Goal: Information Seeking & Learning: Learn about a topic

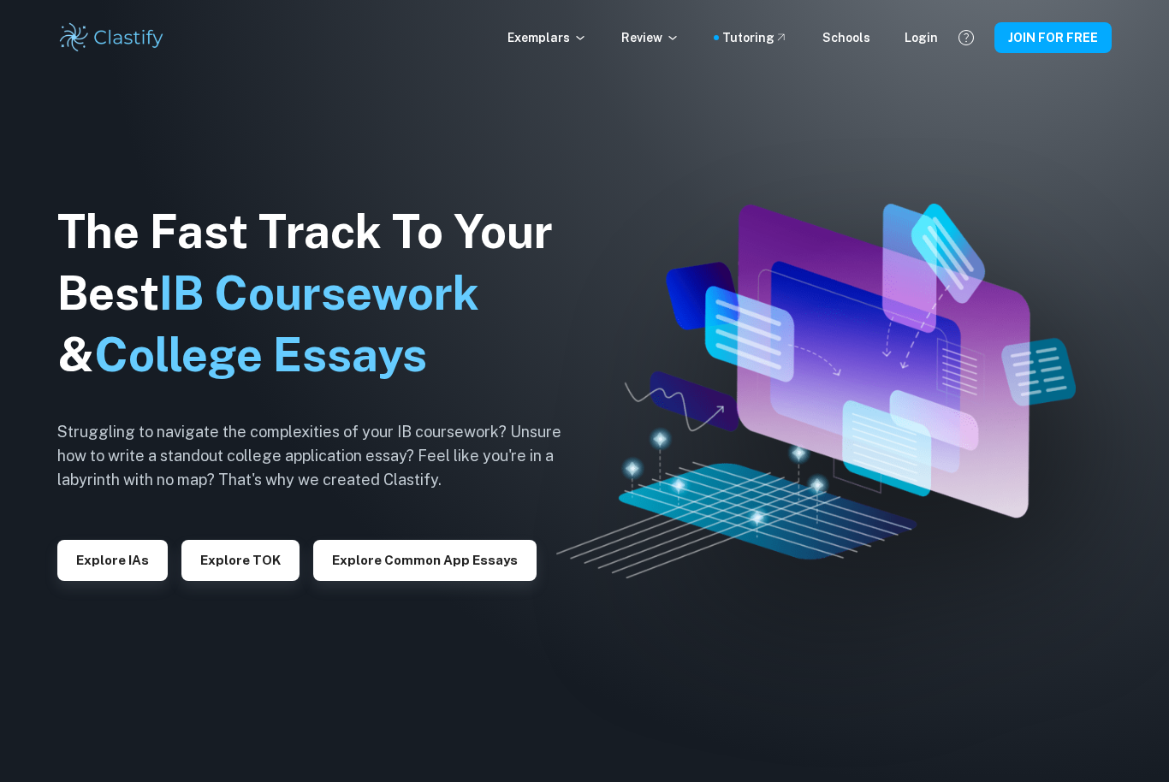
click at [106, 581] on button "Explore IAs" at bounding box center [112, 560] width 110 height 41
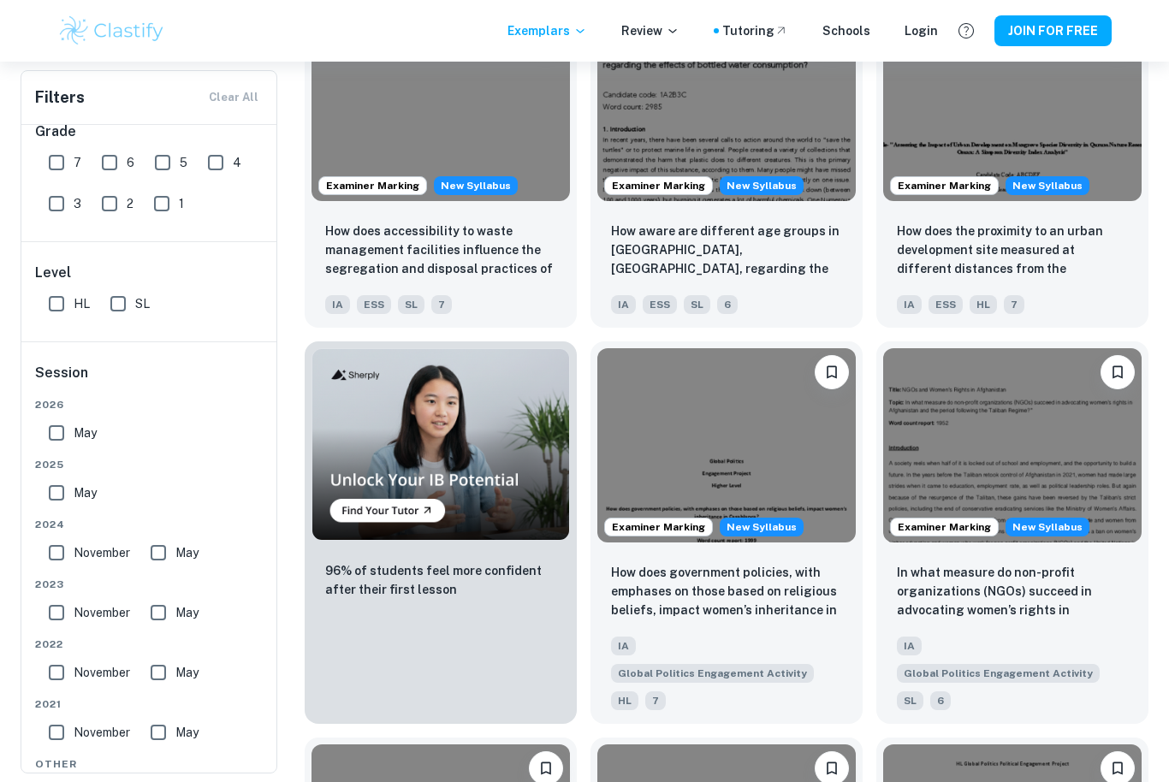
scroll to position [762, 0]
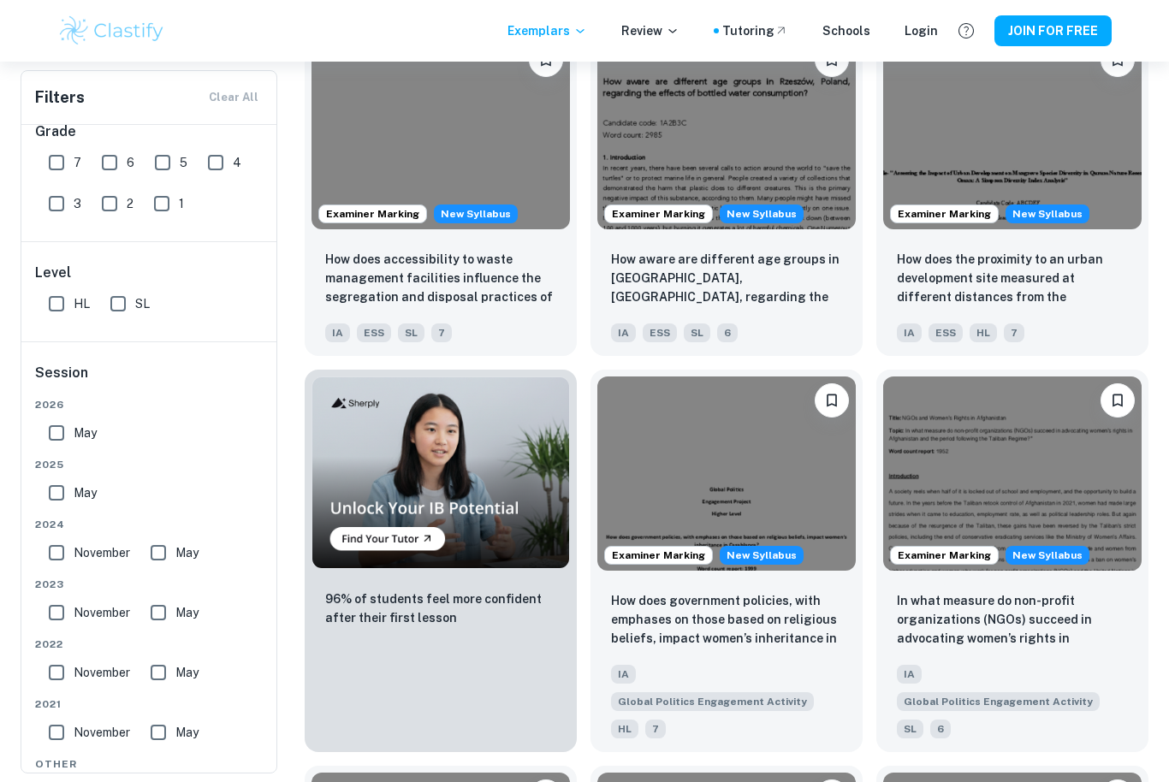
click at [59, 165] on input "7" at bounding box center [56, 162] width 34 height 34
checkbox input "true"
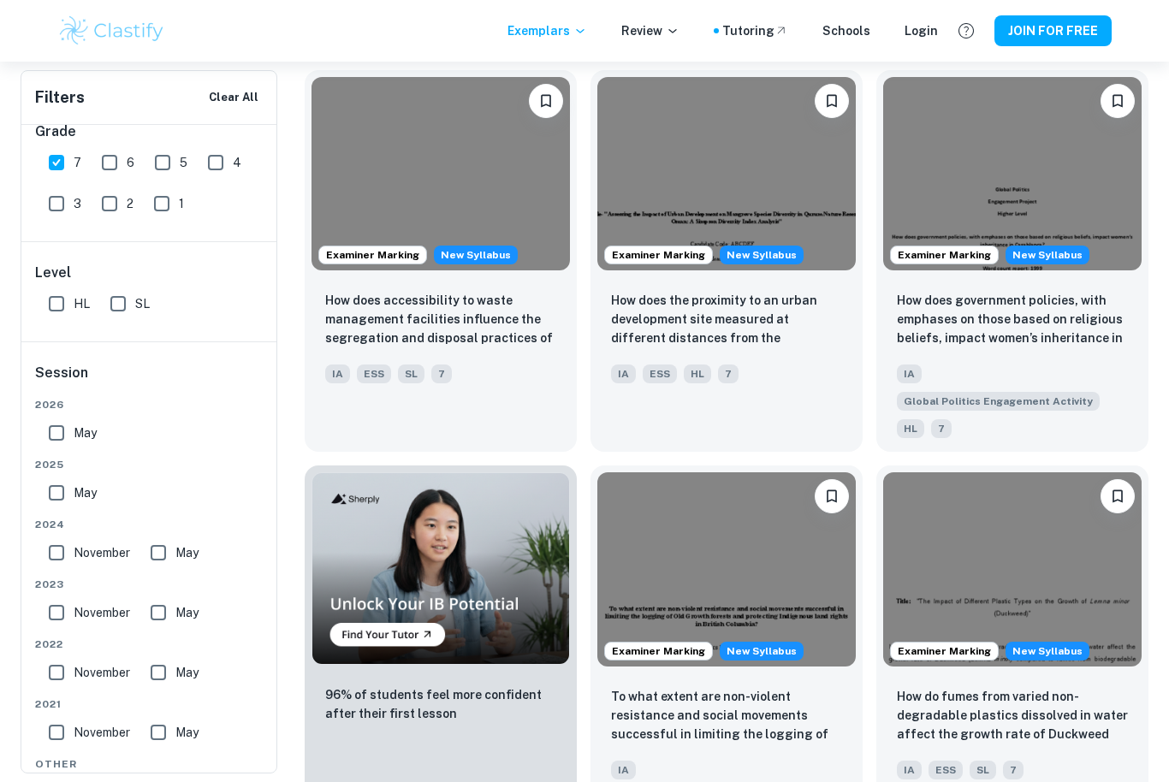
click at [106, 300] on input "SL" at bounding box center [118, 304] width 34 height 34
checkbox input "true"
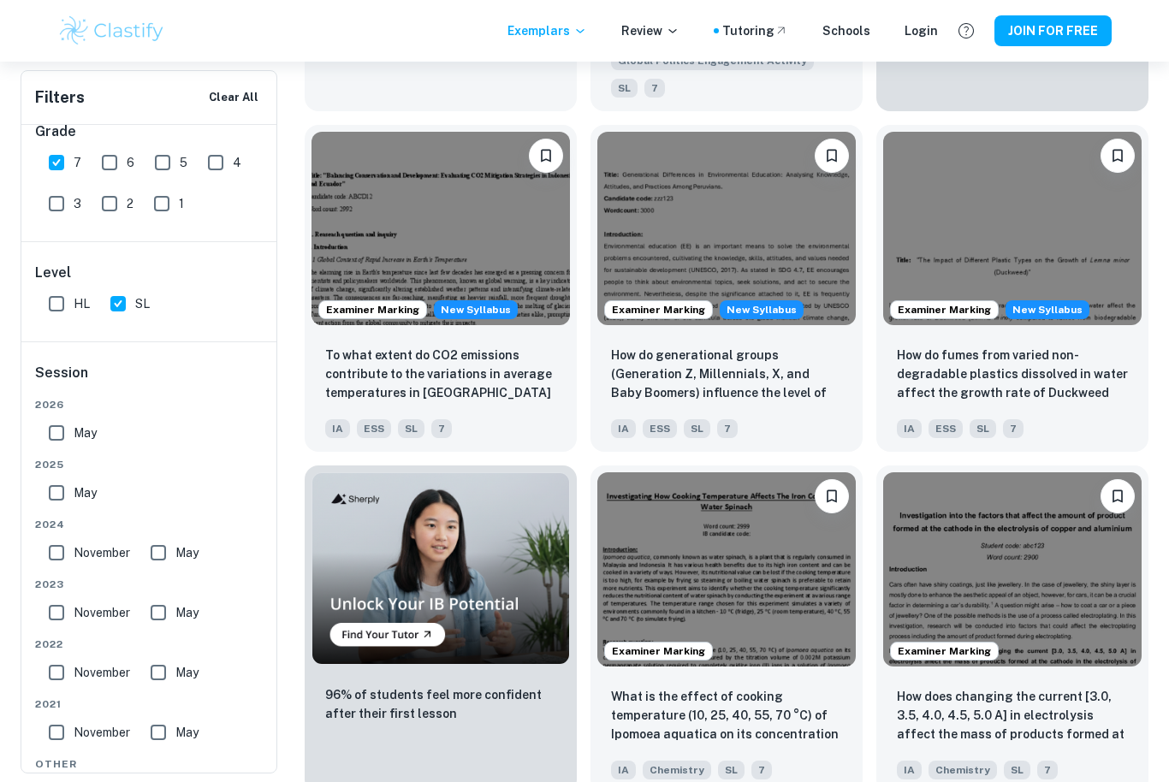
click at [56, 479] on input "May" at bounding box center [56, 493] width 34 height 34
checkbox input "true"
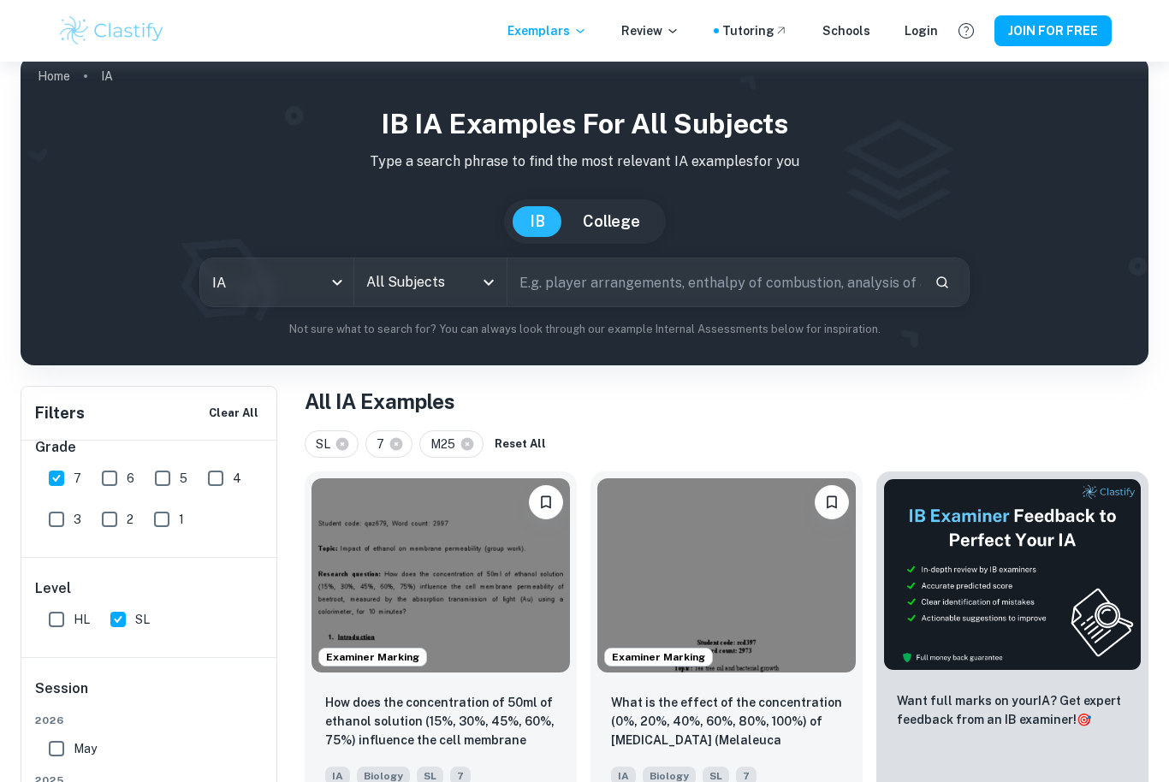
scroll to position [0, 0]
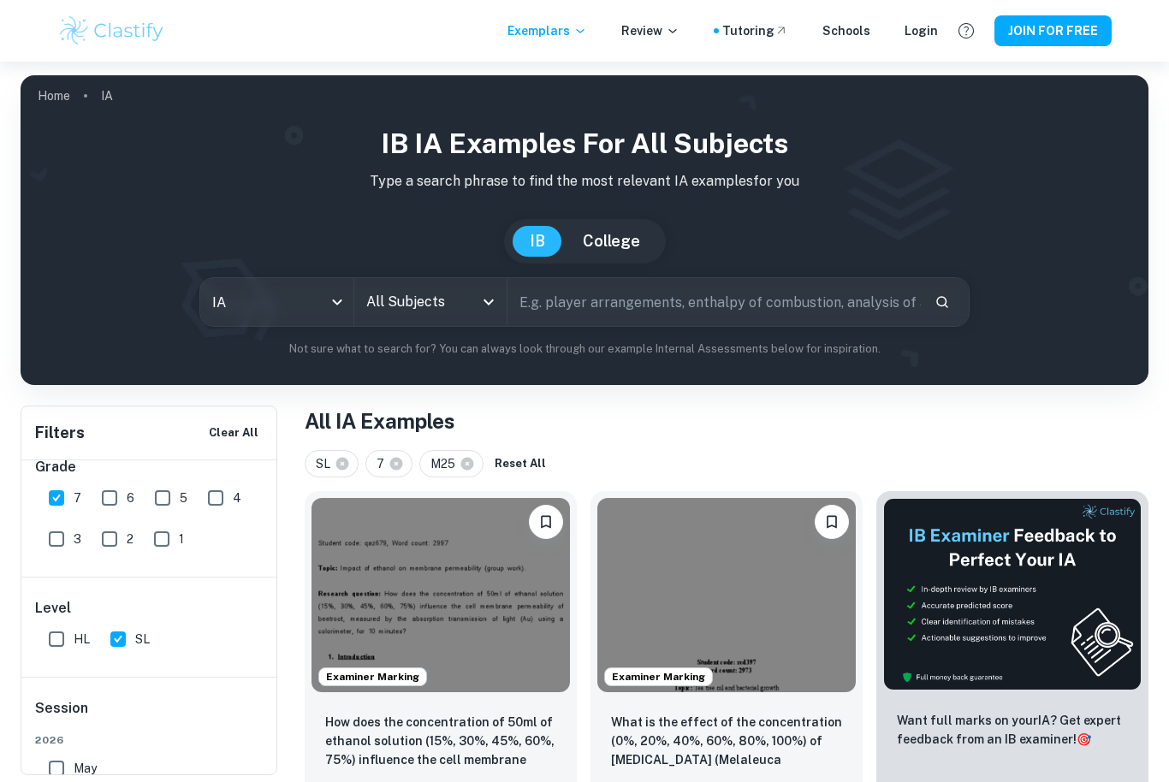
click at [272, 318] on body "We value your privacy We use cookies to enhance your browsing experience, serve…" at bounding box center [584, 453] width 1169 height 782
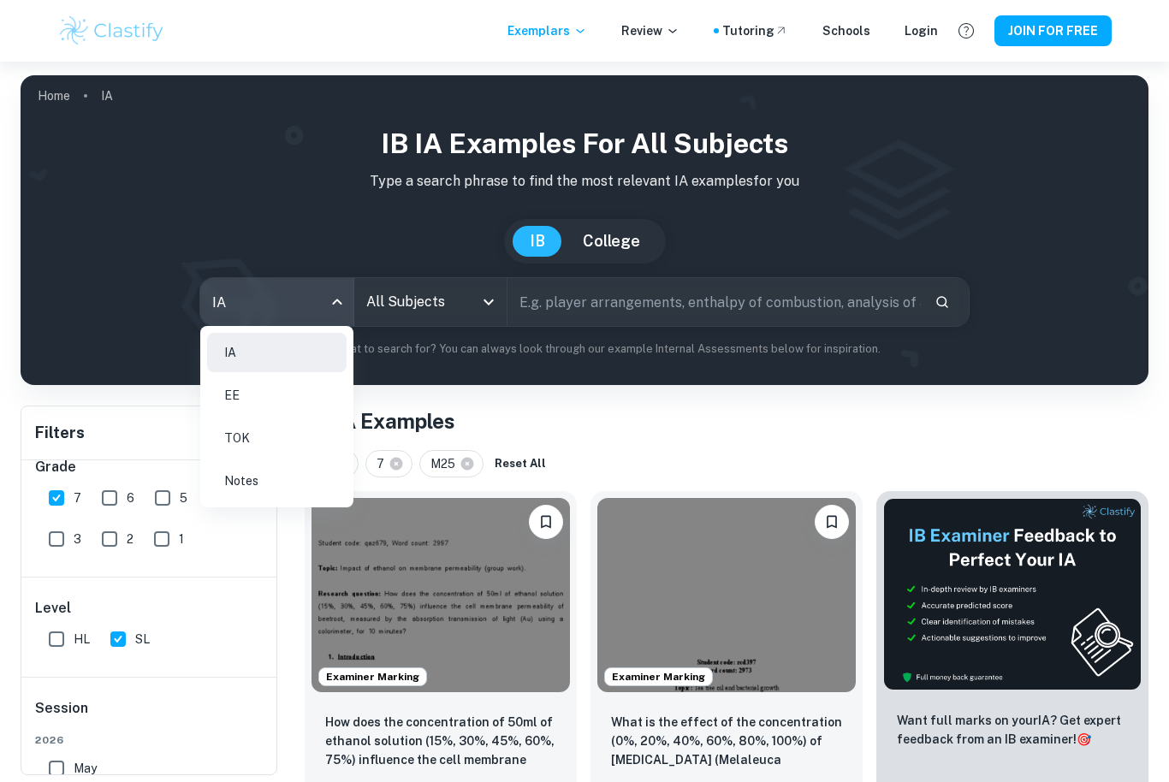
click at [398, 318] on div at bounding box center [584, 391] width 1169 height 782
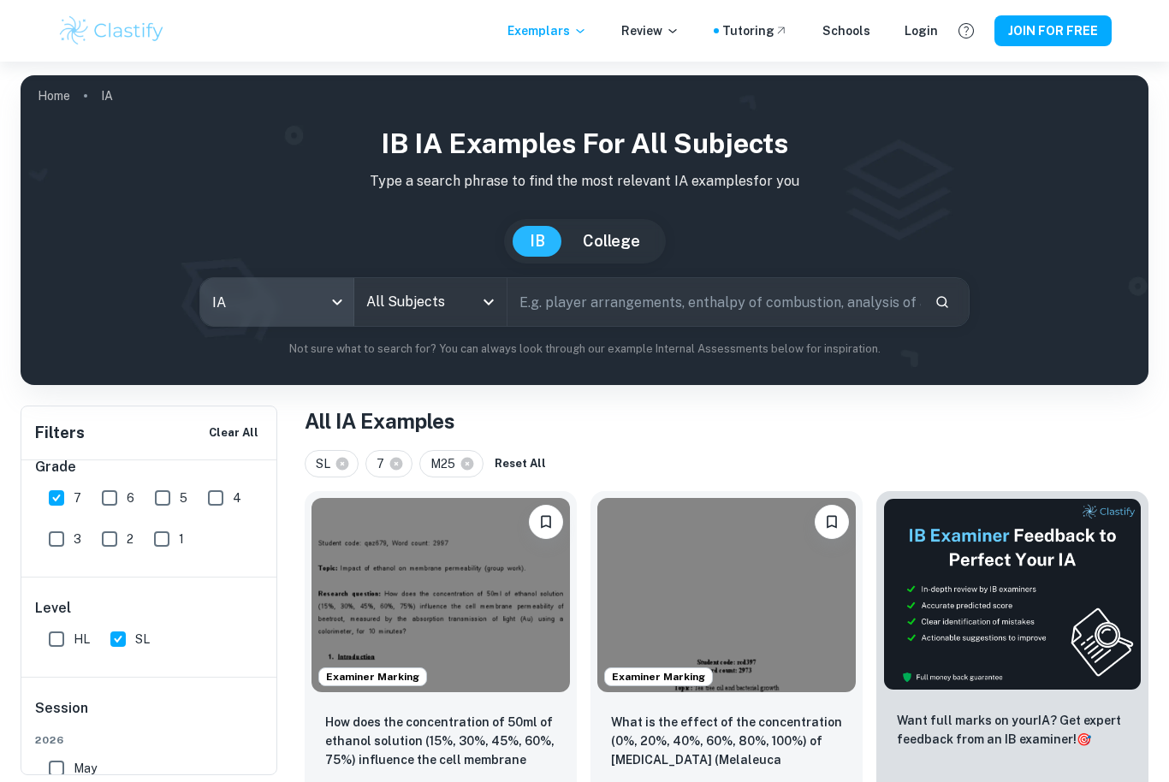
click at [388, 307] on input "All Subjects" at bounding box center [418, 302] width 112 height 33
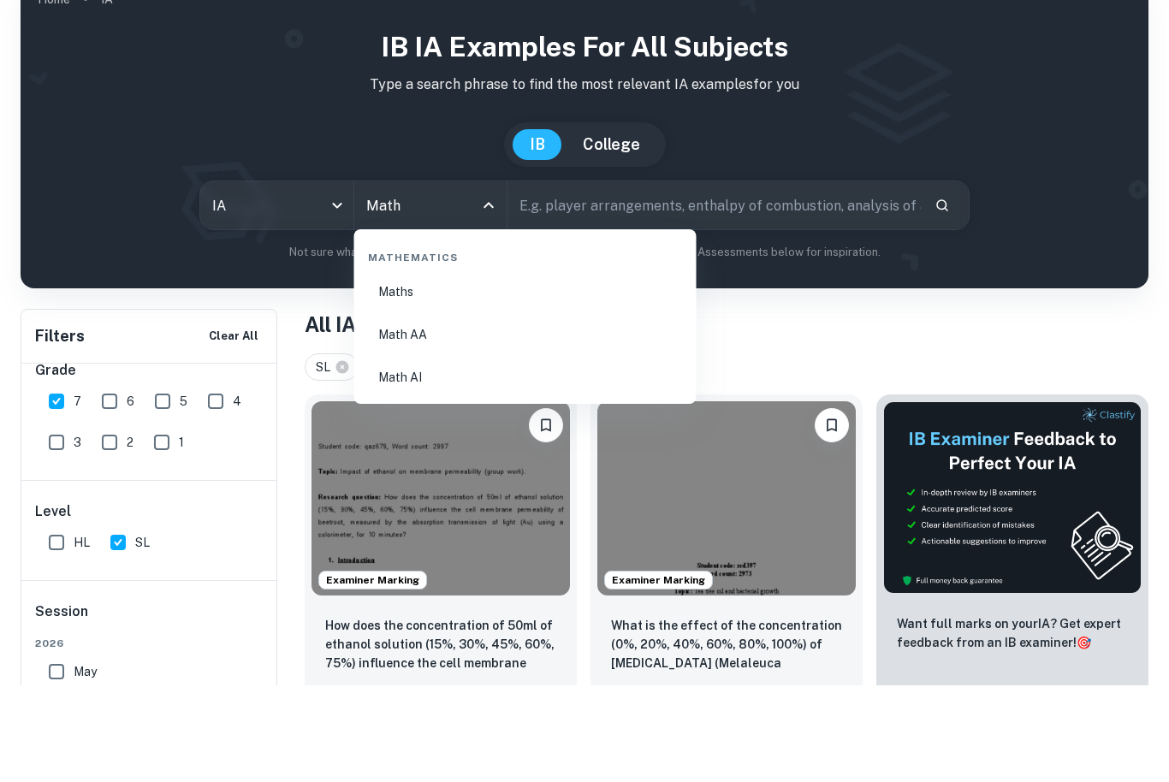
click at [383, 454] on li "Math AI" at bounding box center [525, 473] width 329 height 39
type input "Math AI"
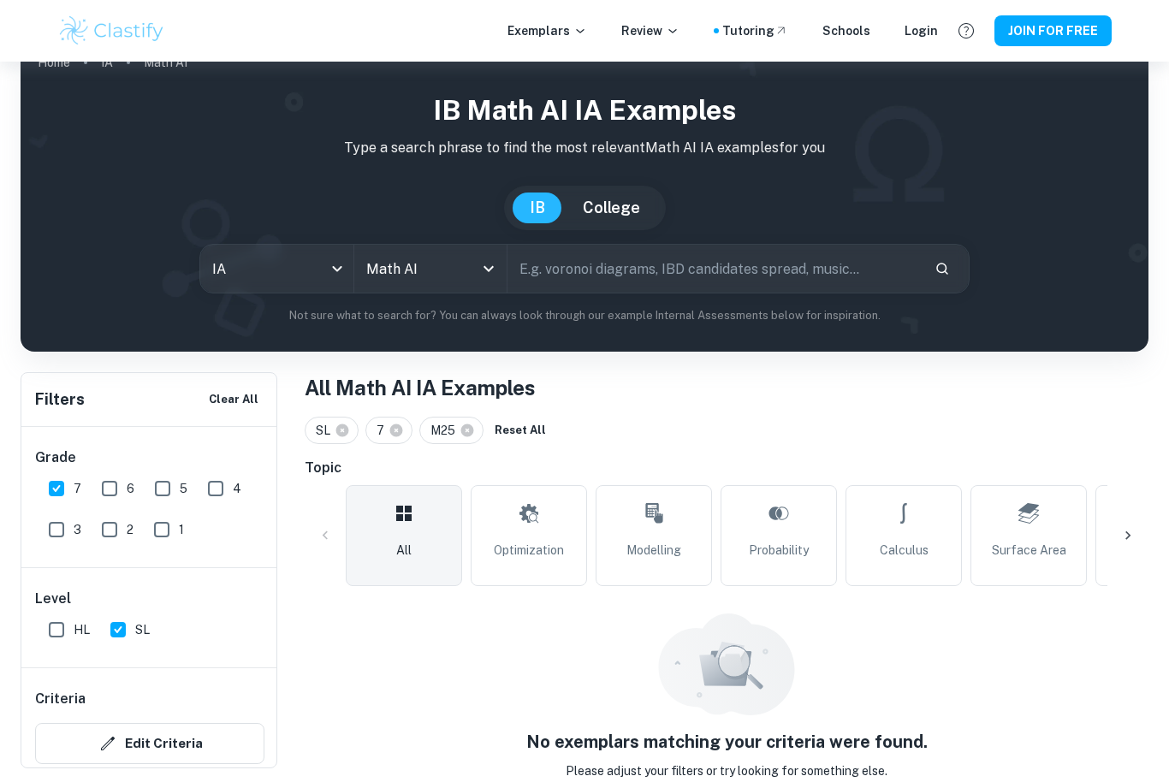
scroll to position [20, 0]
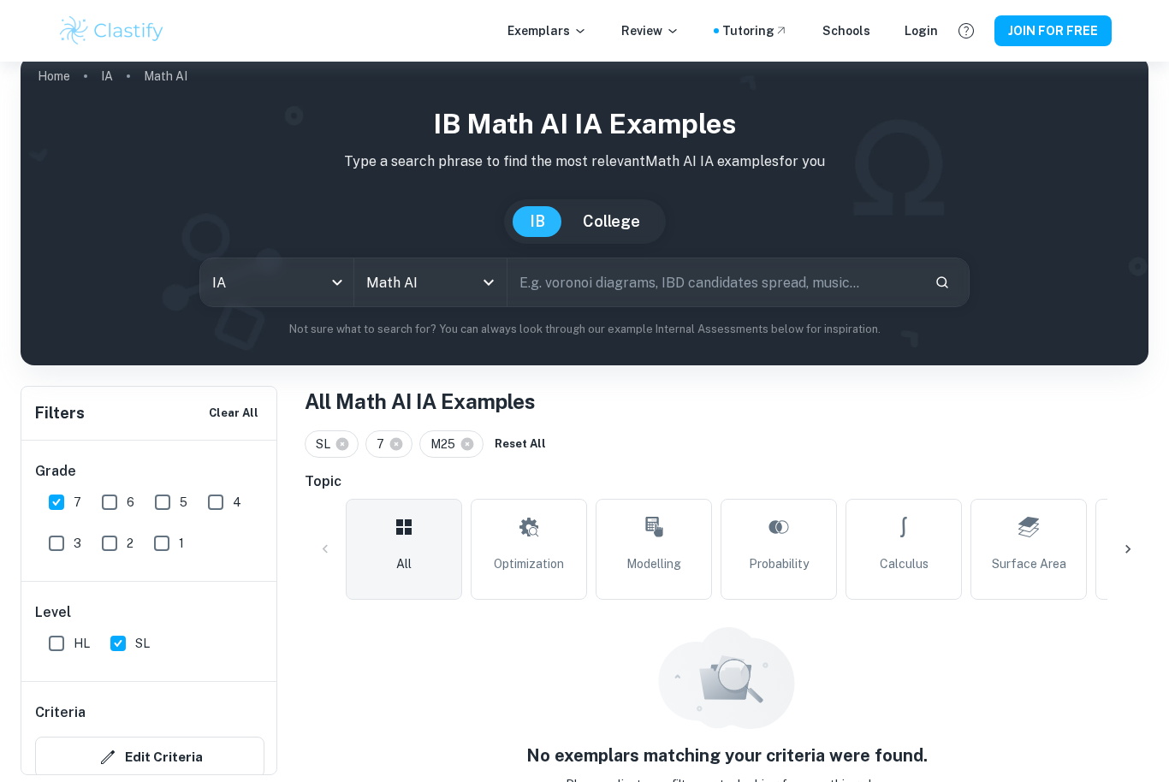
click at [472, 273] on div at bounding box center [476, 282] width 44 height 24
click at [473, 290] on icon "Clear" at bounding box center [466, 282] width 17 height 17
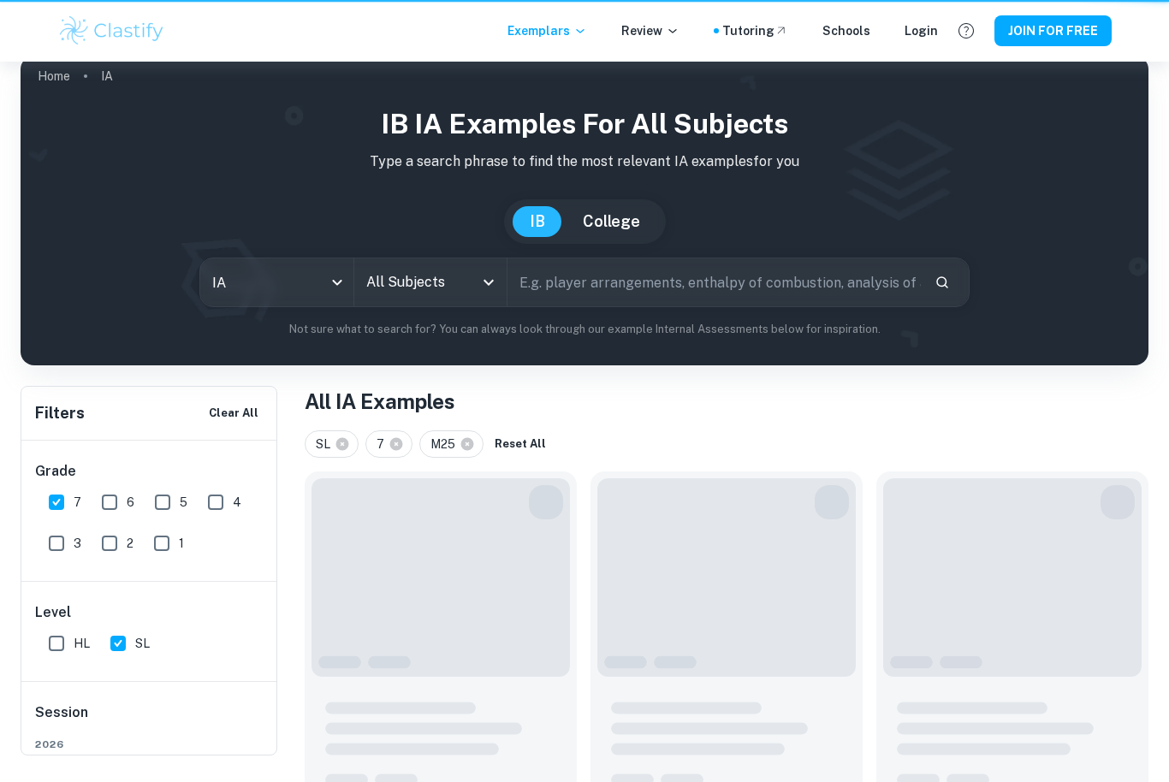
click at [466, 294] on input "All Subjects" at bounding box center [418, 282] width 112 height 33
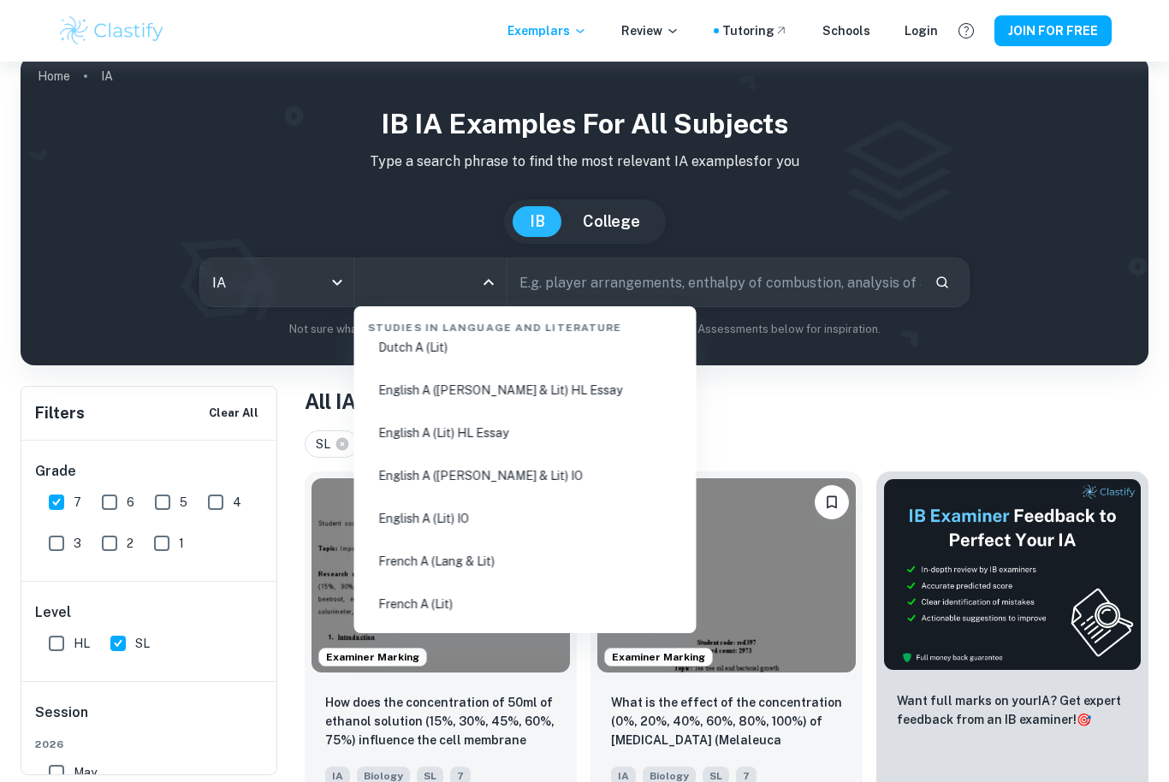
scroll to position [235, 0]
click at [1032, 318] on div "IB IA examples for all subjects Type a search phrase to find the most relevant …" at bounding box center [584, 221] width 1101 height 234
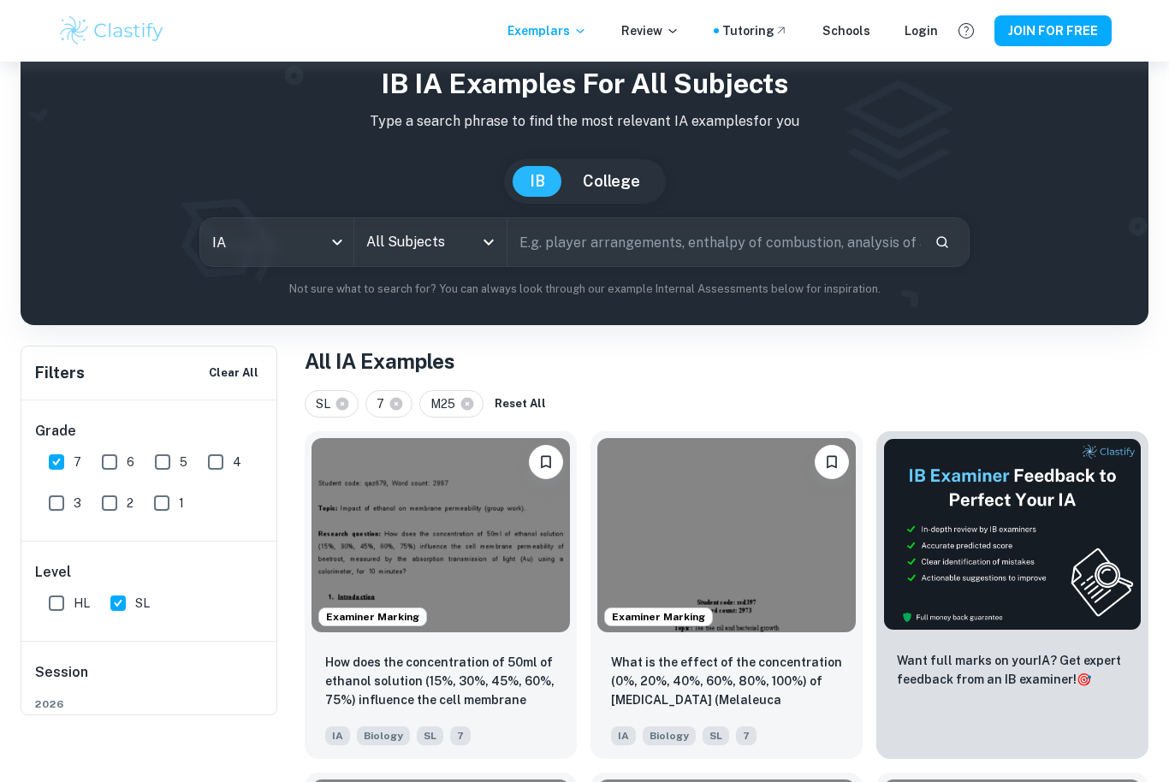
scroll to position [0, 0]
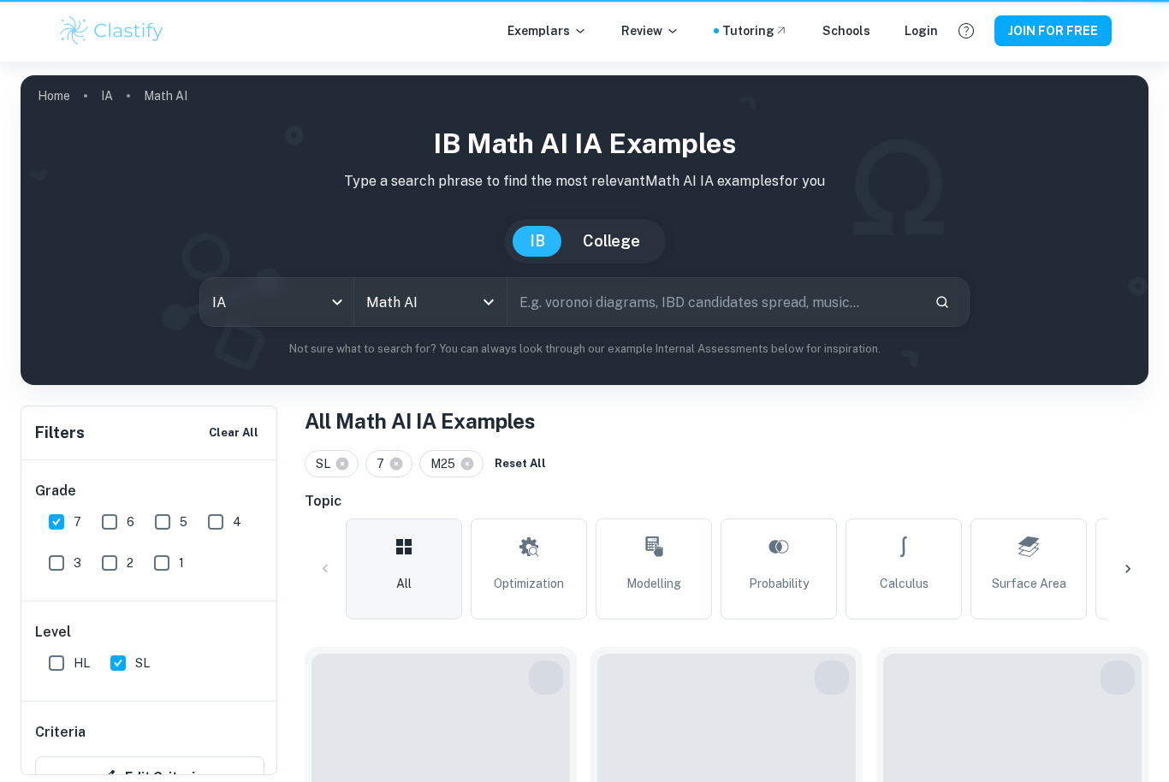
scroll to position [76, 0]
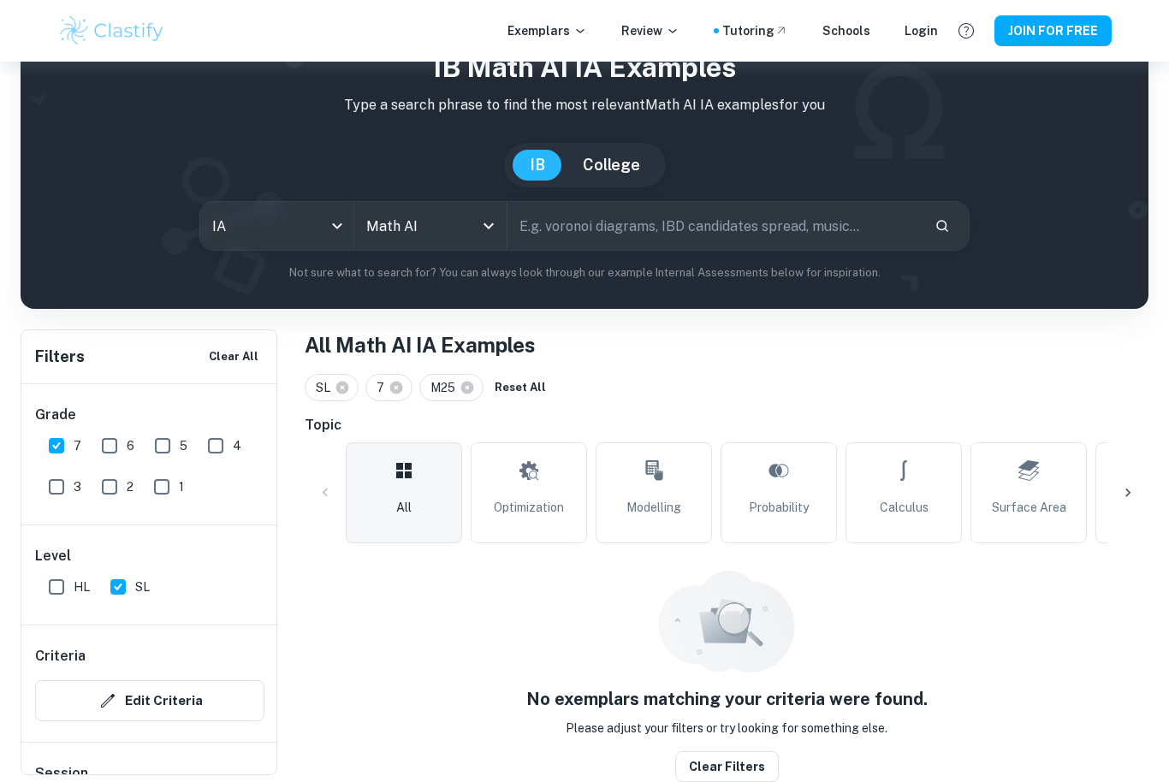
click at [318, 380] on span "SL" at bounding box center [327, 387] width 22 height 19
click at [322, 390] on span "SL" at bounding box center [327, 387] width 22 height 19
click at [311, 387] on div "SL" at bounding box center [332, 387] width 54 height 27
click at [389, 382] on icon at bounding box center [396, 387] width 15 height 15
checkbox input "false"
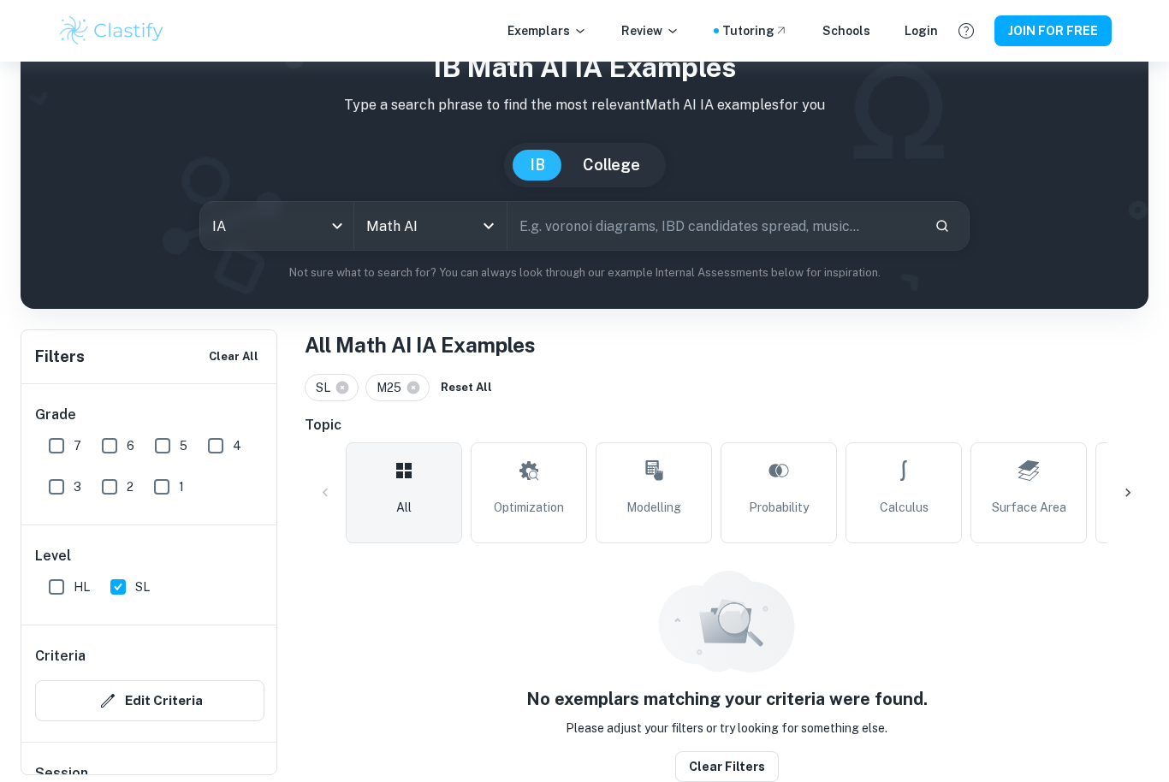
click at [410, 389] on icon at bounding box center [413, 388] width 13 height 13
checkbox input "false"
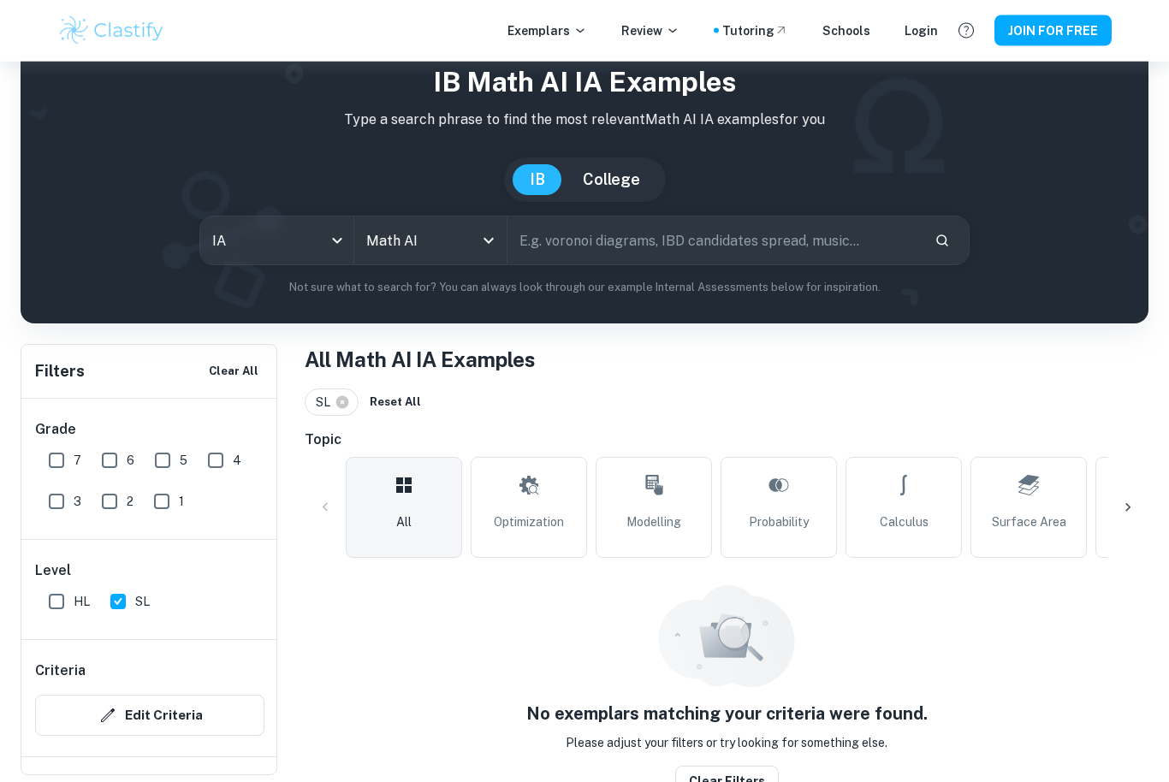
click at [296, 255] on body "We value your privacy We use cookies to enhance your browsing experience, serve…" at bounding box center [584, 392] width 1169 height 782
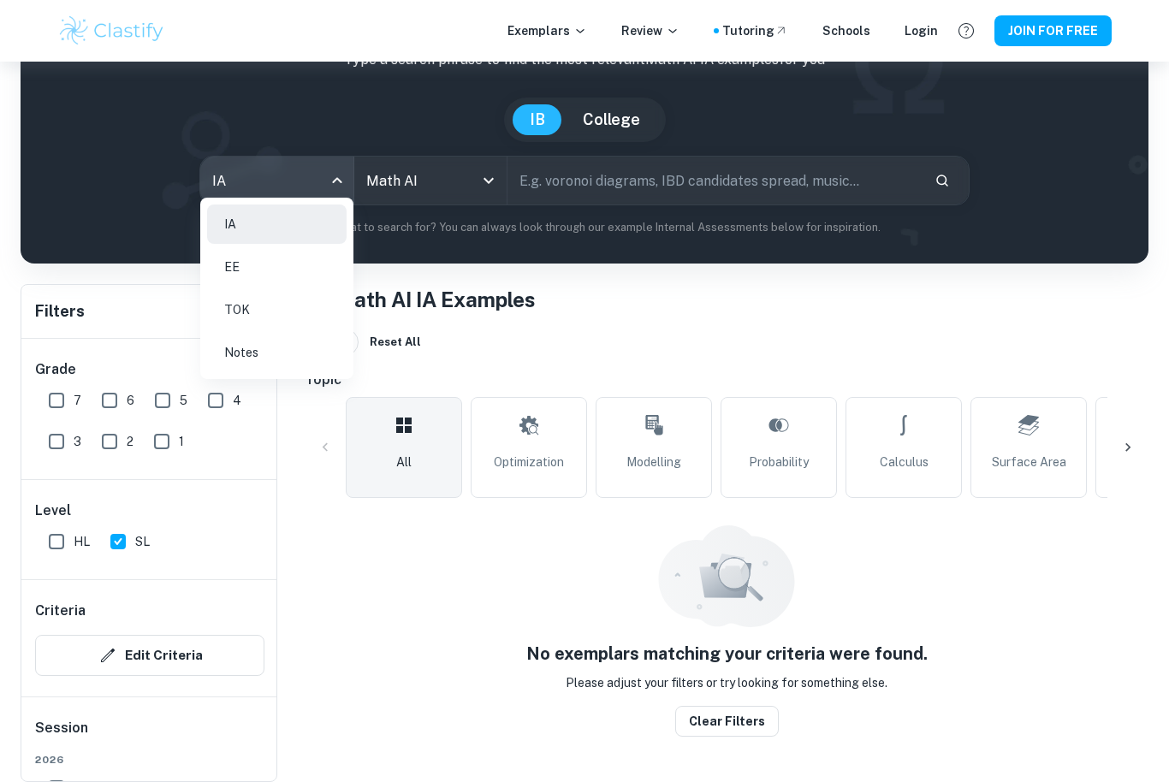
scroll to position [128, 0]
click at [238, 270] on li "EE" at bounding box center [276, 266] width 139 height 39
checkbox input "false"
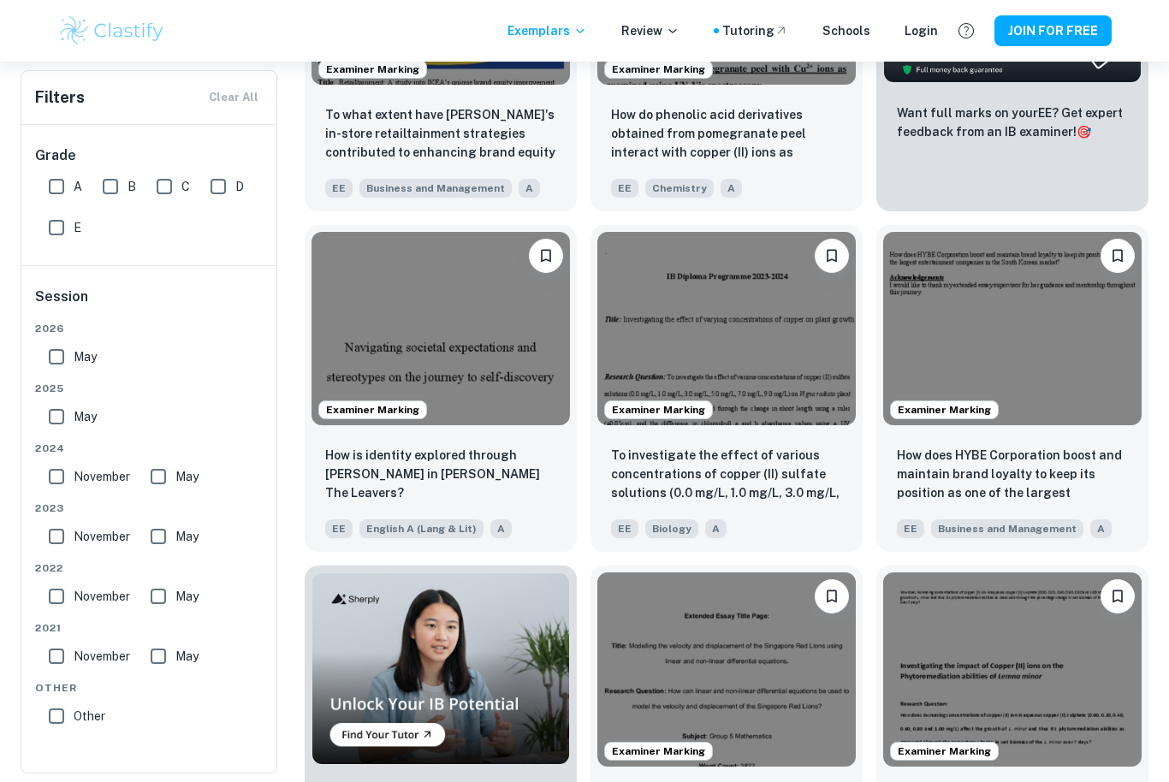
scroll to position [673, 0]
